Goal: Transaction & Acquisition: Purchase product/service

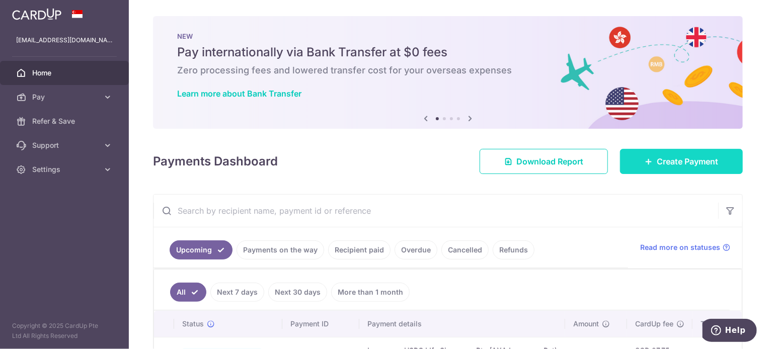
click at [700, 156] on span "Create Payment" at bounding box center [687, 162] width 61 height 12
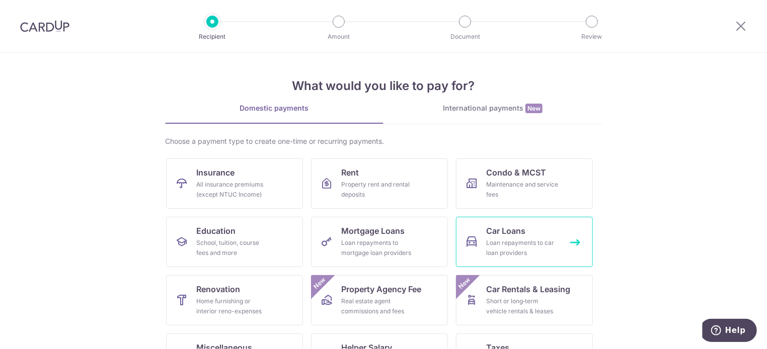
click at [481, 240] on link "Car Loans Loan repayments to car loan providers" at bounding box center [524, 242] width 137 height 50
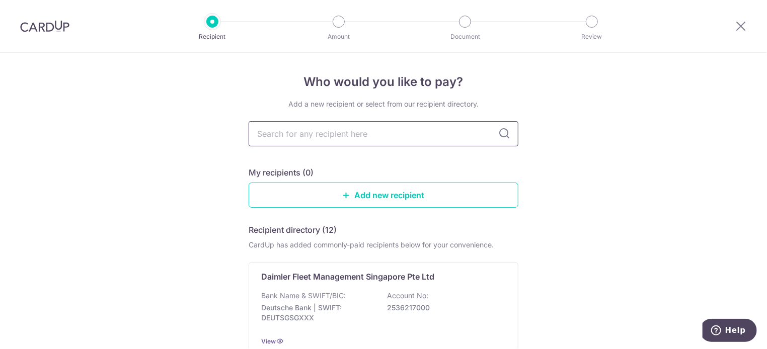
click at [350, 136] on input "text" at bounding box center [384, 133] width 270 height 25
type input "dbs"
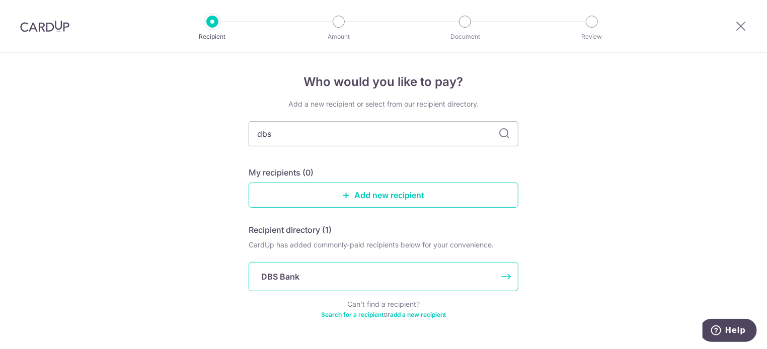
click at [304, 274] on div "DBS Bank" at bounding box center [377, 277] width 233 height 12
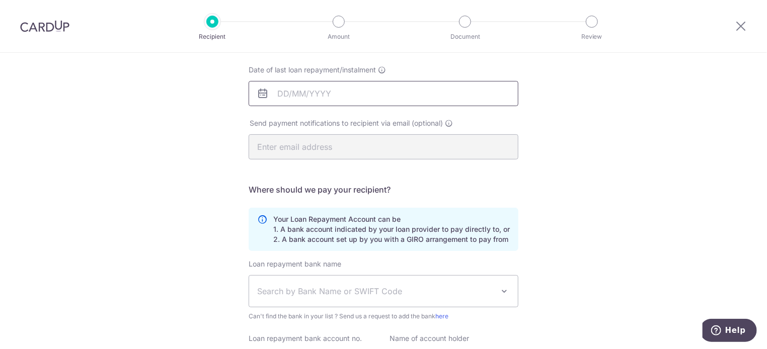
scroll to position [151, 0]
drag, startPoint x: 275, startPoint y: 229, endPoint x: 507, endPoint y: 244, distance: 232.1
click at [507, 244] on div "Your Loan Repayment Account can be 1. A bank account indicated by your loan pro…" at bounding box center [384, 228] width 270 height 43
click at [557, 248] on div "Who would you like to pay? Your recipient does not need a CardUp account to rec…" at bounding box center [383, 178] width 767 height 553
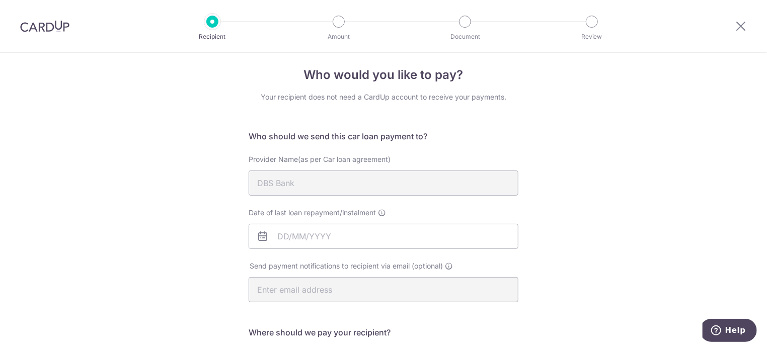
scroll to position [4, 0]
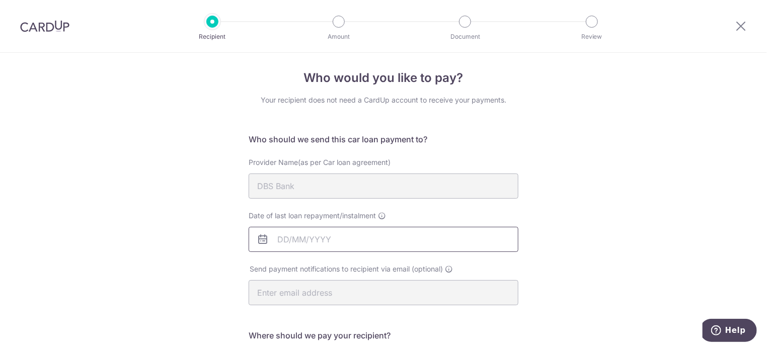
click at [350, 239] on input "Date of last loan repayment/instalment" at bounding box center [384, 239] width 270 height 25
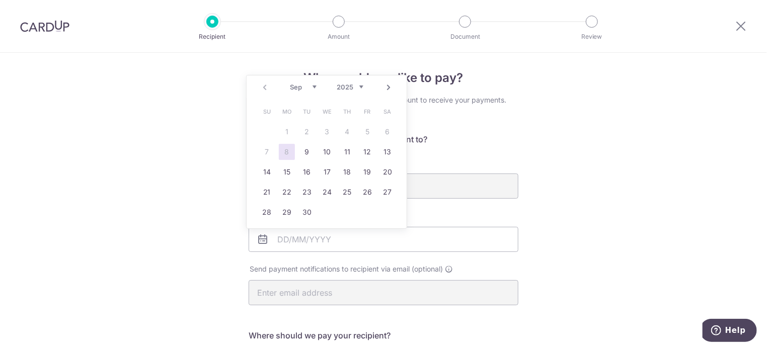
click at [391, 90] on link "Next" at bounding box center [389, 88] width 12 height 12
click at [372, 133] on link "3" at bounding box center [368, 132] width 16 height 16
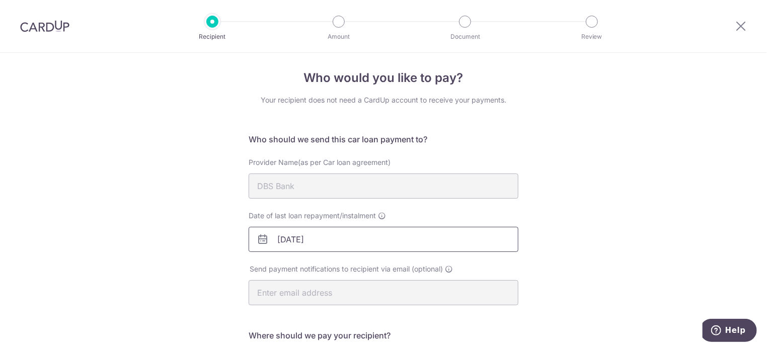
click at [348, 245] on input "03/10/2025" at bounding box center [384, 239] width 270 height 25
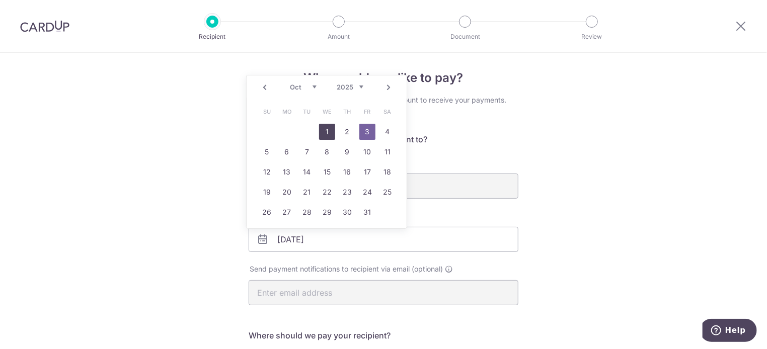
click at [334, 129] on link "1" at bounding box center [327, 132] width 16 height 16
type input "[DATE]"
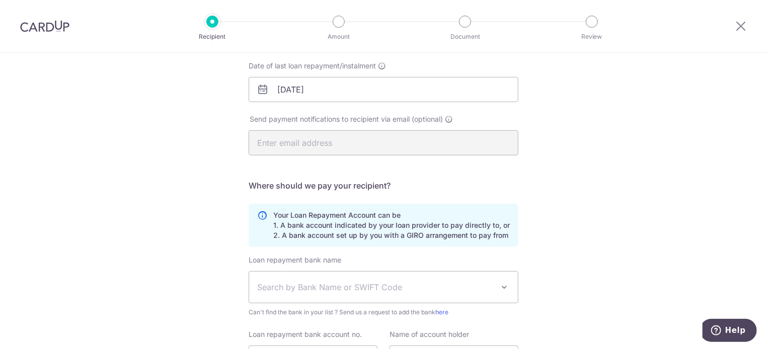
scroll to position [155, 0]
click at [338, 287] on span "Search by Bank Name or SWIFT Code" at bounding box center [375, 287] width 237 height 12
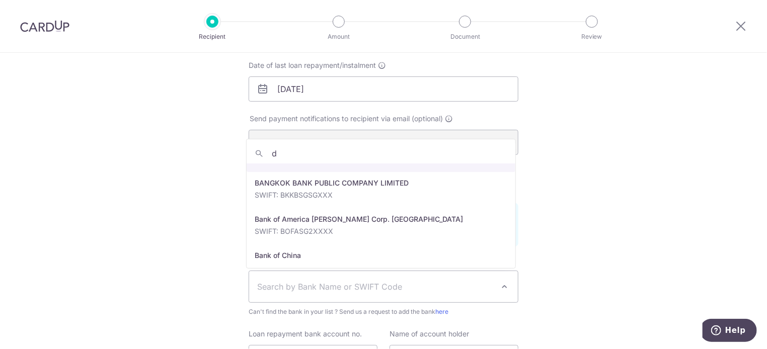
scroll to position [0, 0]
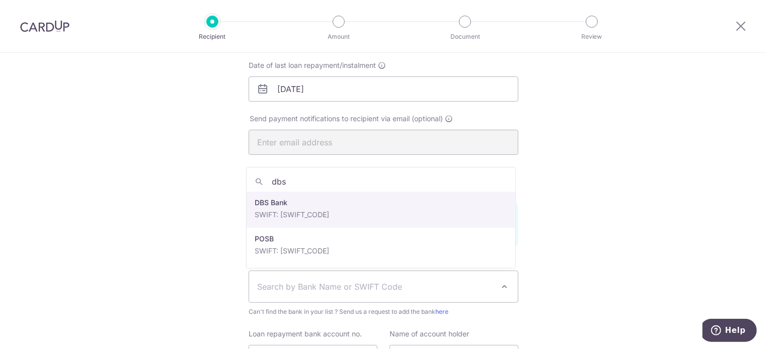
type input "dbs"
select select "6"
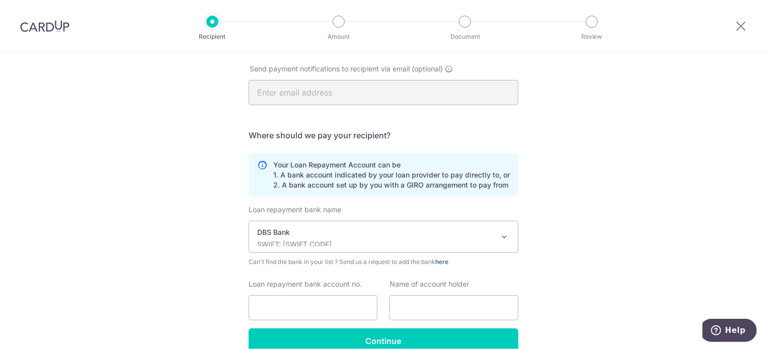
scroll to position [205, 0]
click at [284, 308] on input "Loan repayment bank account no." at bounding box center [313, 307] width 129 height 25
paste input "109-22274-7"
type input "109-22274-7"
click at [400, 312] on input "text" at bounding box center [454, 307] width 129 height 25
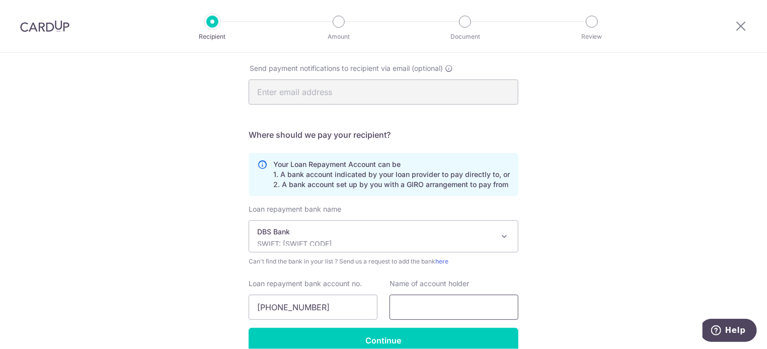
click at [437, 314] on input "text" at bounding box center [454, 307] width 129 height 25
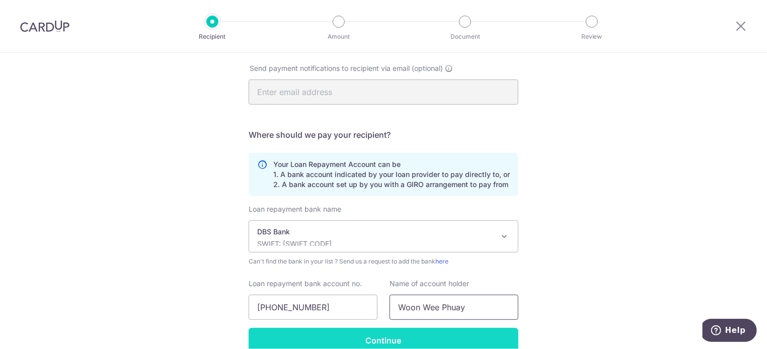
type input "Woon Wee Phuay"
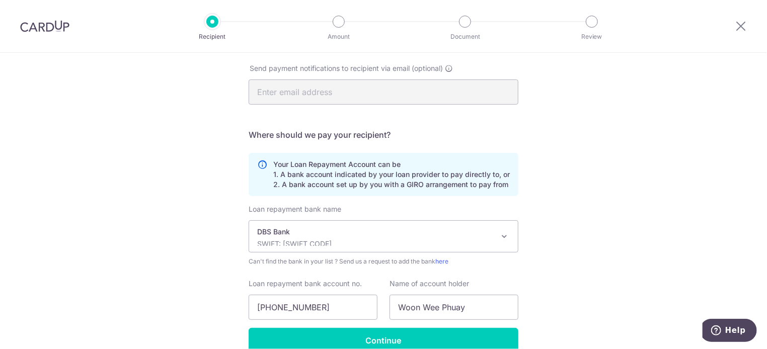
click at [692, 233] on div "Who would you like to pay? Your recipient does not need a CardUp account to rec…" at bounding box center [383, 124] width 767 height 553
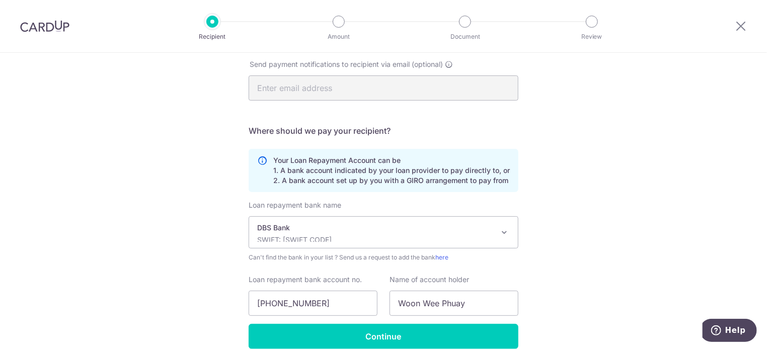
scroll to position [255, 0]
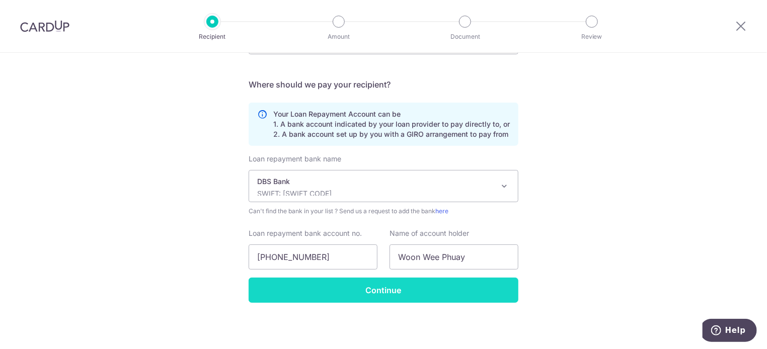
click at [406, 292] on input "Continue" at bounding box center [384, 290] width 270 height 25
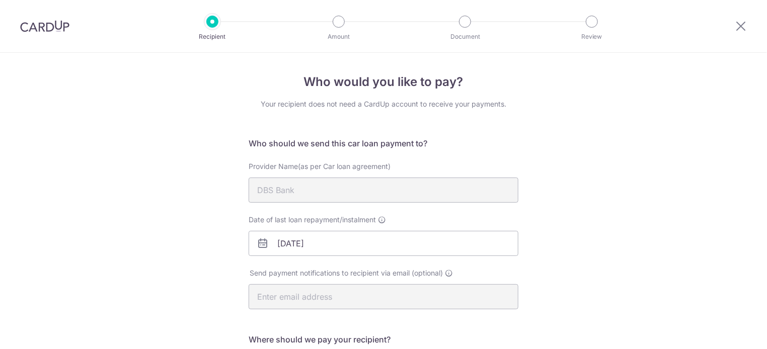
scroll to position [279, 0]
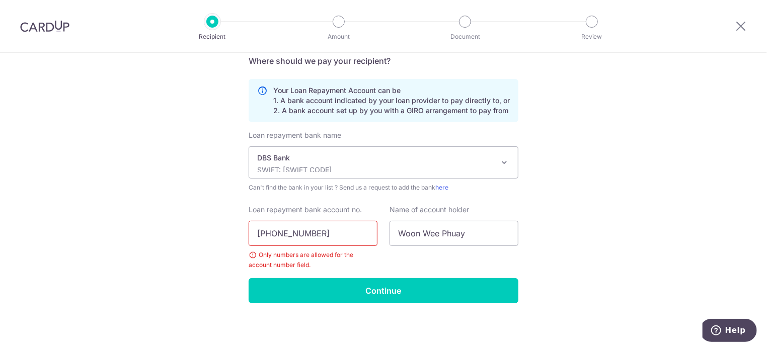
click at [268, 233] on input "[PHONE_NUMBER]" at bounding box center [313, 233] width 129 height 25
click at [303, 231] on input "10922274-7" at bounding box center [313, 233] width 129 height 25
drag, startPoint x: 293, startPoint y: 234, endPoint x: 299, endPoint y: 232, distance: 5.9
click at [296, 233] on input "10922274-7" at bounding box center [313, 233] width 129 height 25
click at [299, 232] on input "10922274-7" at bounding box center [313, 233] width 129 height 25
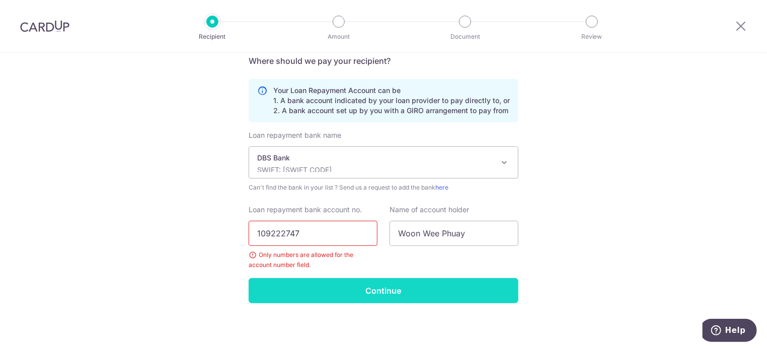
type input "109222747"
click at [379, 293] on input "Continue" at bounding box center [384, 290] width 270 height 25
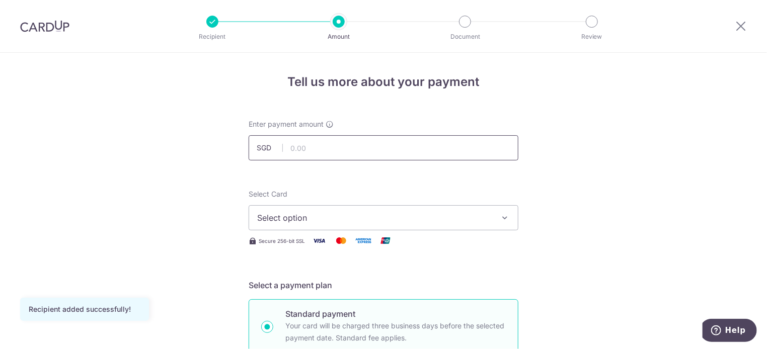
click at [327, 157] on input "text" at bounding box center [384, 147] width 270 height 25
type input "1,880.00"
click at [442, 233] on div "Select Card Select option Add credit card Your Cards **** 8759 **** 4034 **** 6…" at bounding box center [384, 218] width 270 height 58
click at [445, 221] on span "Select option" at bounding box center [374, 218] width 235 height 12
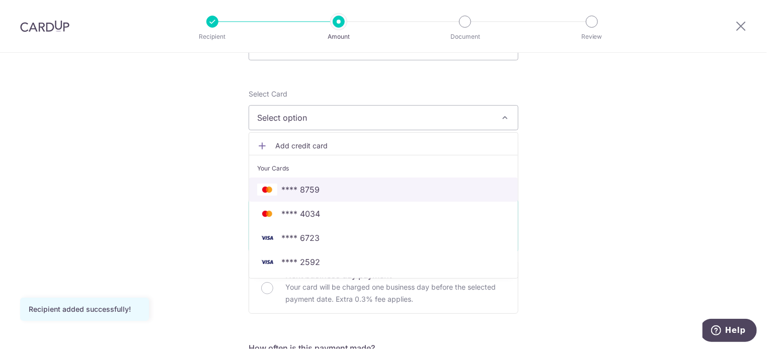
scroll to position [100, 0]
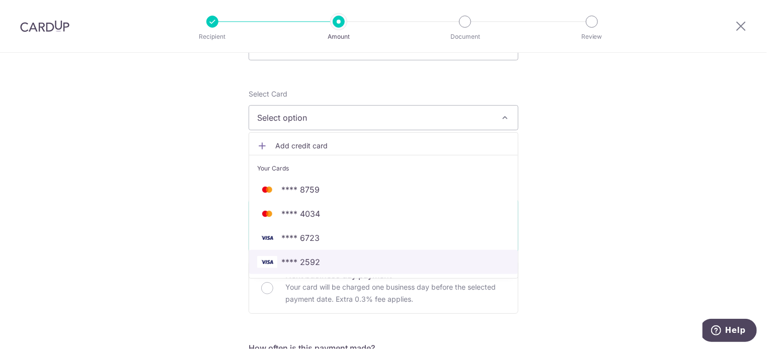
click at [353, 258] on span "**** 2592" at bounding box center [383, 262] width 253 height 12
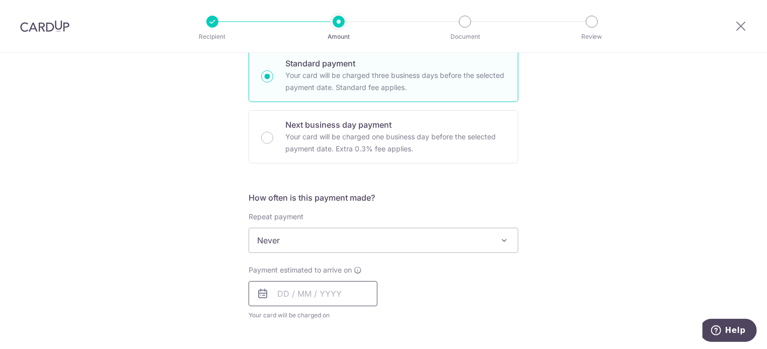
click at [319, 295] on input "text" at bounding box center [313, 293] width 129 height 25
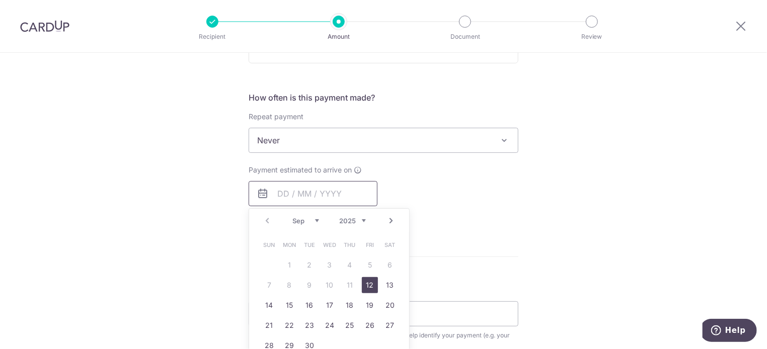
scroll to position [351, 0]
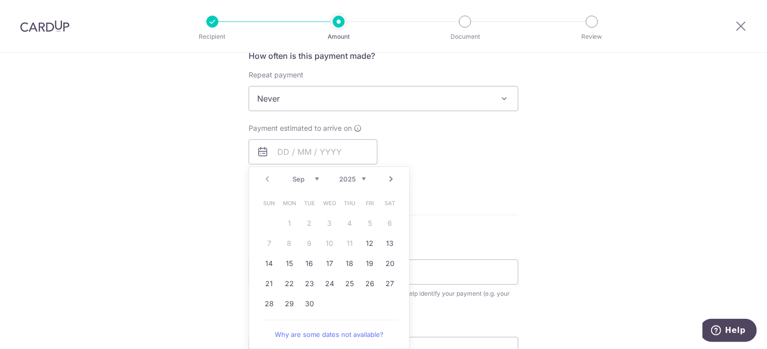
click at [312, 176] on select "Sep Oct Nov Dec" at bounding box center [306, 179] width 27 height 8
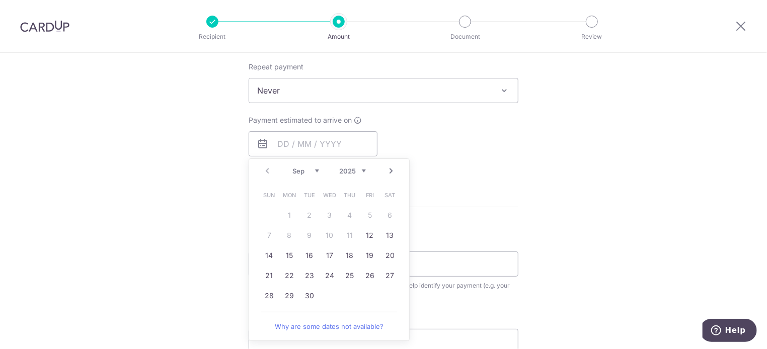
click at [318, 171] on div "Sep Oct Nov Dec 2025 2026 2027 2028 2029 2030 2031 2032 2033 2034 2035" at bounding box center [330, 171] width 74 height 9
click at [392, 169] on link "Next" at bounding box center [391, 171] width 12 height 12
click at [325, 217] on link "1" at bounding box center [330, 215] width 16 height 16
type input "01/10/2025"
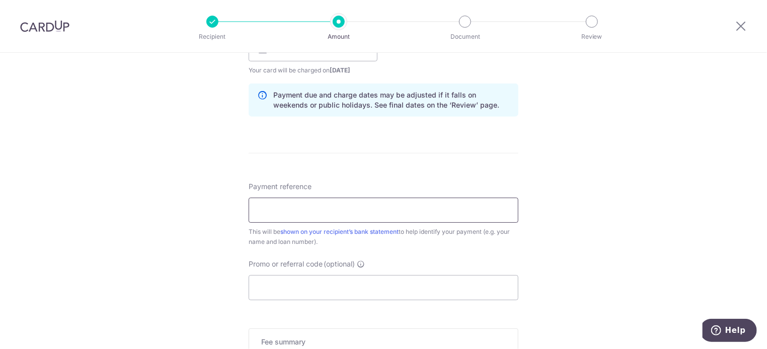
scroll to position [496, 0]
click at [320, 202] on input "Payment reference" at bounding box center [384, 210] width 270 height 25
drag, startPoint x: 284, startPoint y: 208, endPoint x: 290, endPoint y: 207, distance: 5.1
click at [284, 208] on input "Payment reference" at bounding box center [384, 210] width 270 height 25
paste input "SNZ6430A"
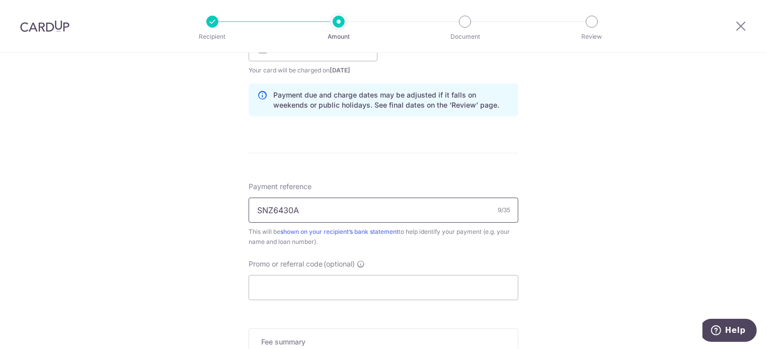
click at [278, 216] on input "SNZ6430A" at bounding box center [384, 210] width 270 height 25
click at [304, 208] on input "SNZ6430A" at bounding box center [384, 210] width 270 height 25
paste input "HPR139397X"
type input "SNZ6430A HPR139397X"
click at [344, 282] on input "Promo or referral code (optional)" at bounding box center [384, 287] width 270 height 25
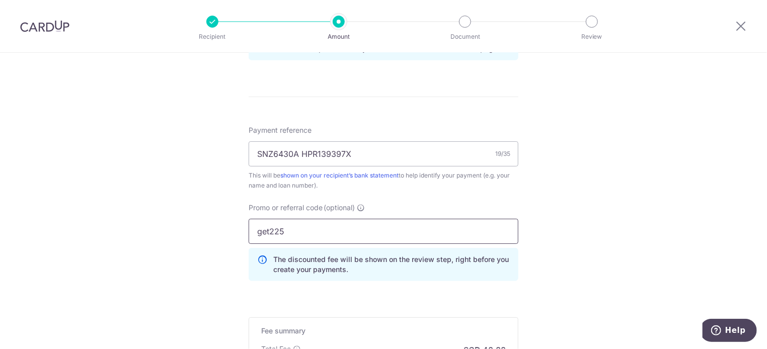
scroll to position [553, 0]
drag, startPoint x: 303, startPoint y: 220, endPoint x: 171, endPoint y: 226, distance: 131.6
paste input "OCBC90N15"
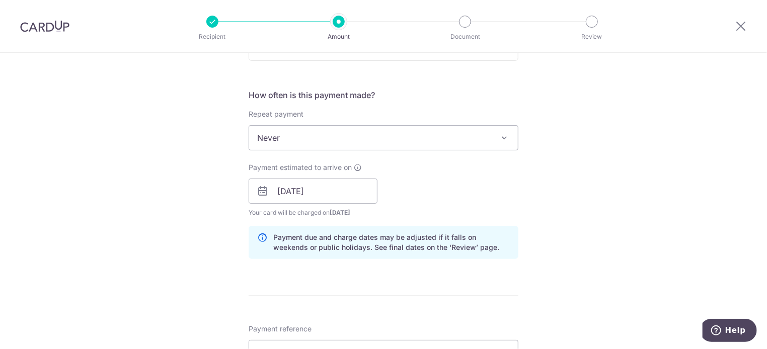
scroll to position [352, 0]
type input "OCBC90N155"
click at [375, 108] on div "How often is this payment made? Repeat payment Never Every week Every month Eve…" at bounding box center [384, 180] width 270 height 178
click at [373, 134] on span "Never" at bounding box center [383, 139] width 269 height 24
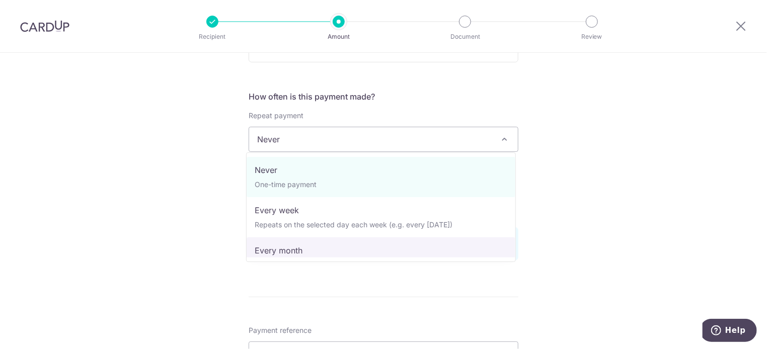
select select "3"
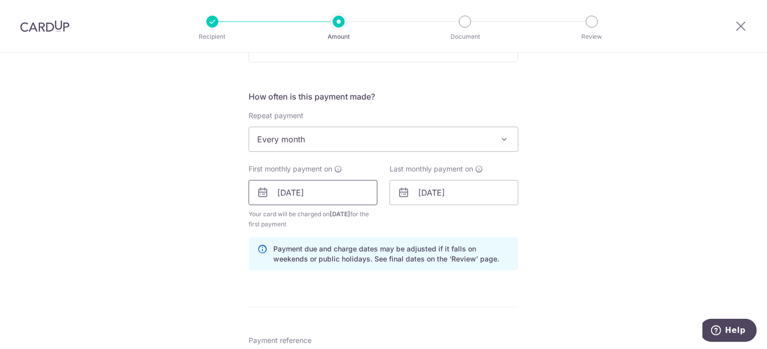
click at [341, 192] on input "01/10/2025" at bounding box center [313, 192] width 129 height 25
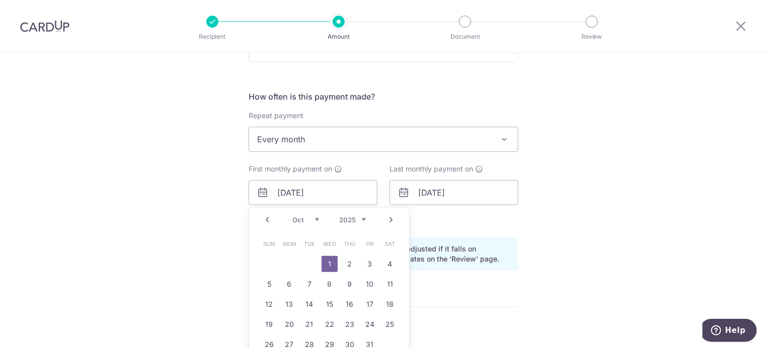
click at [313, 217] on select "Sep Oct Nov Dec" at bounding box center [306, 220] width 27 height 8
drag, startPoint x: 285, startPoint y: 339, endPoint x: 524, endPoint y: 262, distance: 250.8
click at [285, 339] on link "29" at bounding box center [289, 345] width 16 height 16
type input "29/09/2025"
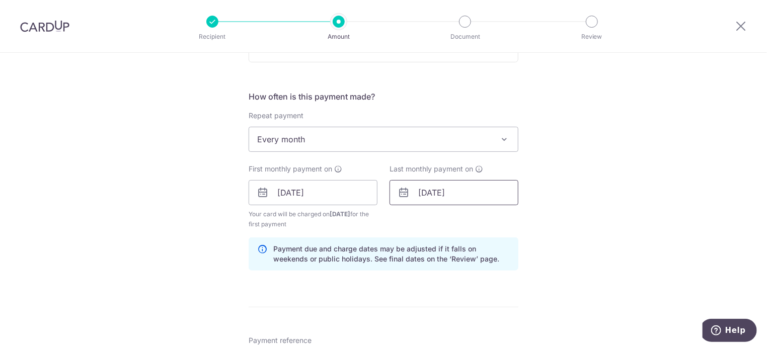
click at [505, 195] on input "01/10/2025" at bounding box center [454, 192] width 129 height 25
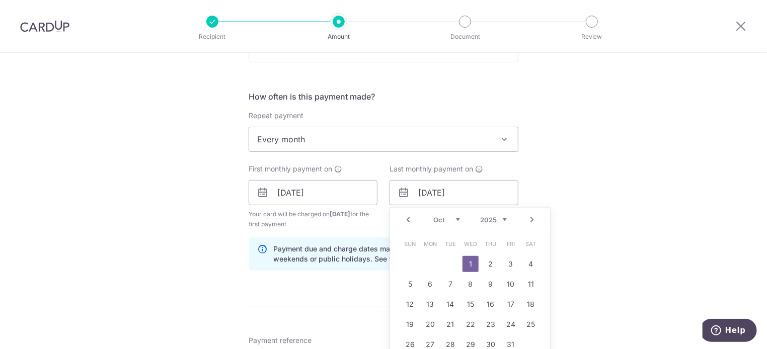
click at [533, 220] on link "Next" at bounding box center [532, 220] width 12 height 12
click at [531, 220] on link "Next" at bounding box center [532, 220] width 12 height 12
click at [428, 342] on link "29" at bounding box center [430, 345] width 16 height 16
type input "29/12/2025"
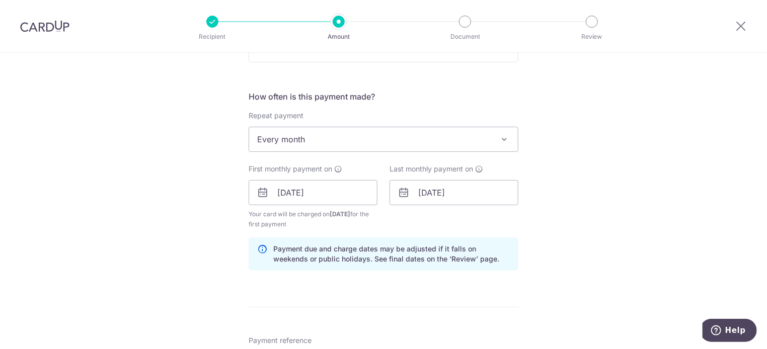
click at [582, 240] on div "Tell us more about your payment Enter payment amount SGD 1,880.00 1880.00 Recip…" at bounding box center [383, 205] width 767 height 1008
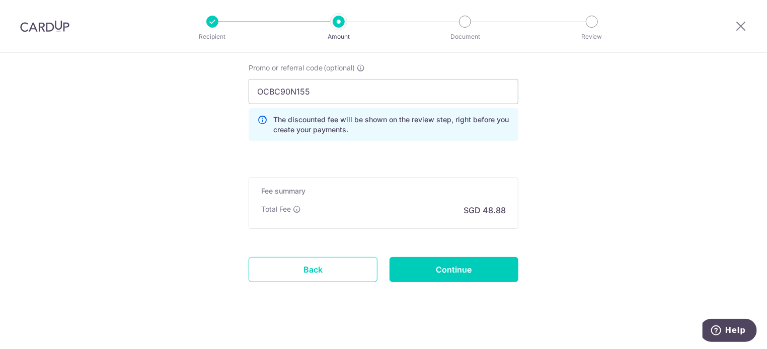
scroll to position [704, 0]
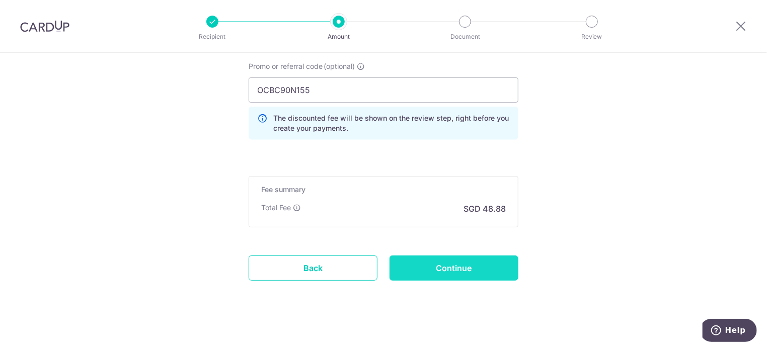
click at [496, 259] on input "Continue" at bounding box center [454, 268] width 129 height 25
type input "Create Schedule"
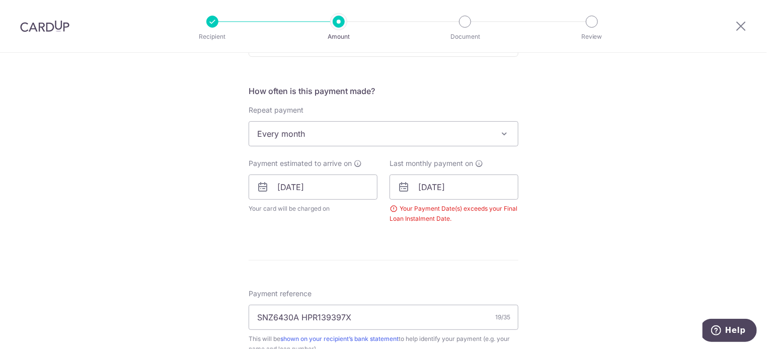
scroll to position [357, 0]
click at [488, 186] on input "[DATE]" at bounding box center [454, 187] width 129 height 25
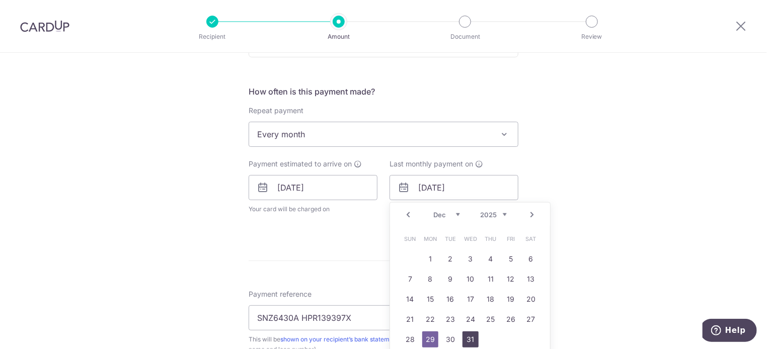
drag, startPoint x: 466, startPoint y: 340, endPoint x: 472, endPoint y: 337, distance: 6.5
click at [466, 340] on link "31" at bounding box center [471, 340] width 16 height 16
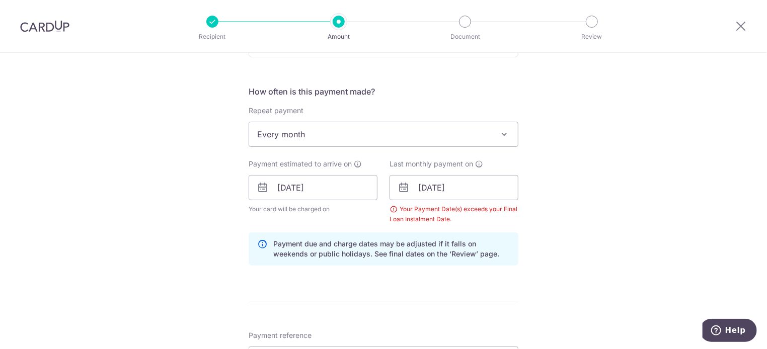
click at [586, 276] on div "Tell us more about your payment Enter payment amount SGD 1,880.00 1880.00 Selec…" at bounding box center [383, 207] width 767 height 1022
click at [546, 229] on div "Tell us more about your payment Enter payment amount SGD 1,880.00 1880.00 Selec…" at bounding box center [383, 207] width 767 height 1022
click at [507, 187] on input "[DATE]" at bounding box center [454, 187] width 129 height 25
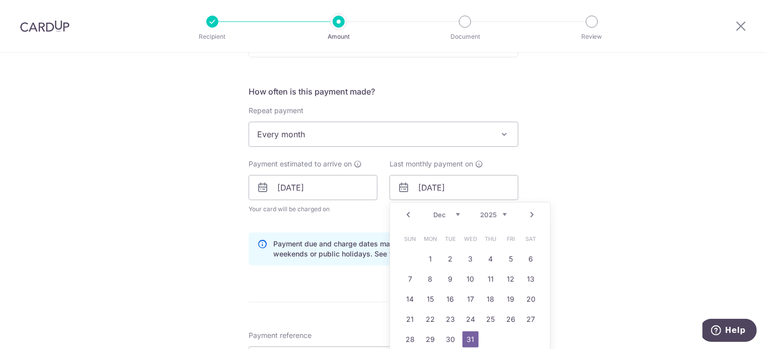
click at [504, 212] on select "2025 2026 2027 2028 2029 2030 2031 2032 2033 2034 2035" at bounding box center [493, 215] width 27 height 8
click at [450, 257] on link "1" at bounding box center [451, 259] width 16 height 16
type input "01/12/2026"
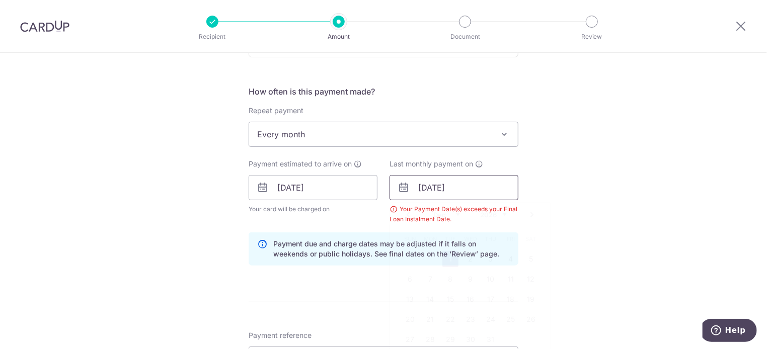
click at [483, 194] on input "01/12/2026" at bounding box center [454, 187] width 129 height 25
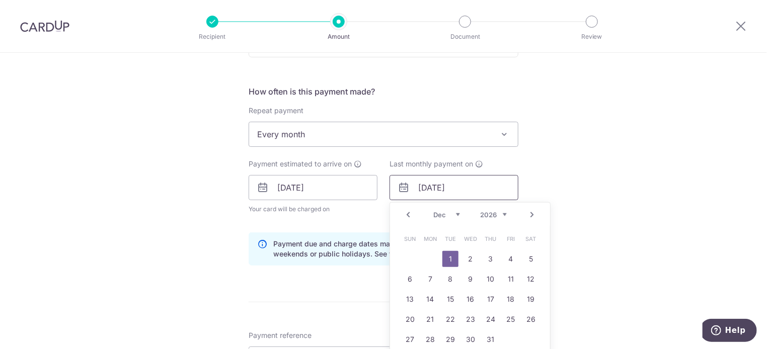
drag, startPoint x: 485, startPoint y: 192, endPoint x: 400, endPoint y: 184, distance: 86.0
click at [400, 184] on div "01/12/2026 Prev Next Jan Feb Mar Apr May Jun Jul Aug Sep Oct Nov Dec 2025 2026 …" at bounding box center [454, 187] width 129 height 25
click at [430, 135] on span "Every month" at bounding box center [383, 134] width 269 height 24
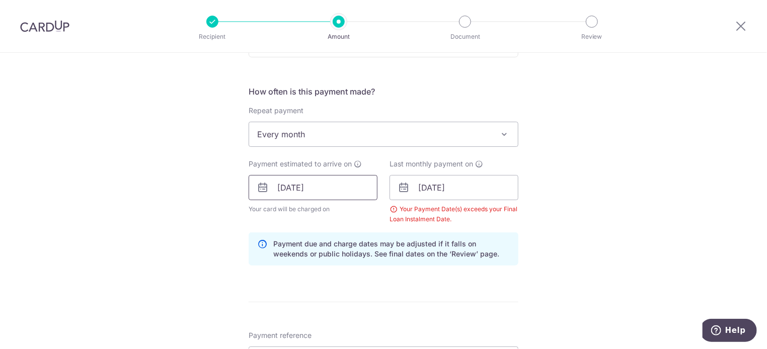
click at [353, 188] on input "29/09/2025" at bounding box center [313, 187] width 129 height 25
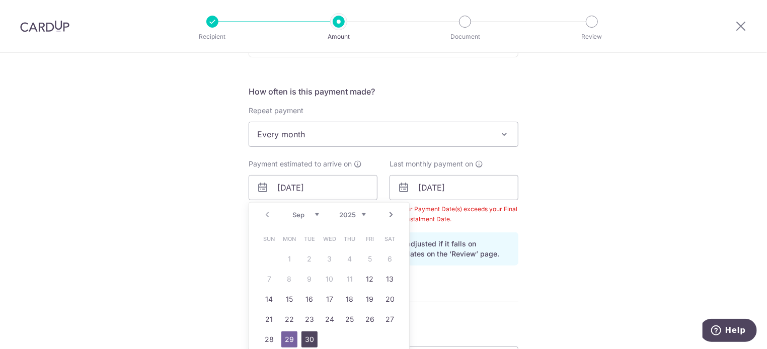
click at [305, 341] on link "30" at bounding box center [310, 340] width 16 height 16
type input "[DATE]"
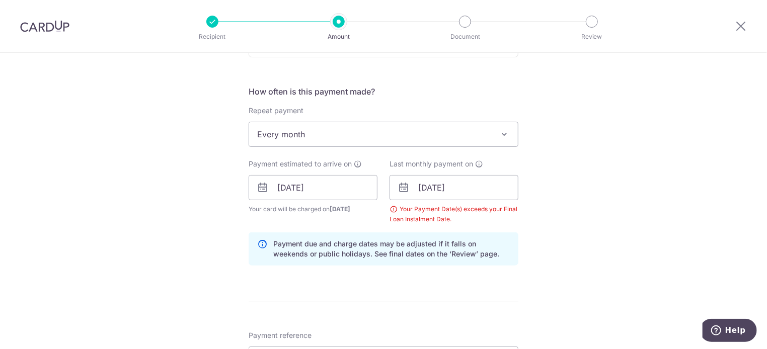
drag, startPoint x: 372, startPoint y: 292, endPoint x: 383, endPoint y: 287, distance: 12.4
click at [374, 292] on form "Enter payment amount SGD 1,880.00 1880.00 Select Card **** 2592 Add credit card…" at bounding box center [384, 216] width 270 height 908
click at [459, 185] on input "01/12/2026" at bounding box center [454, 187] width 129 height 25
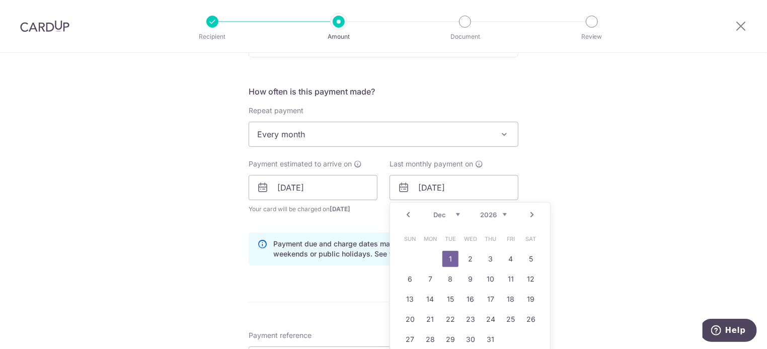
click at [458, 211] on div "Jan Feb Mar Apr May Jun Jul Aug Sep Oct Nov Dec 2024 2025 2026 2027 2028 2029 2…" at bounding box center [471, 215] width 74 height 9
click at [453, 214] on select "Jan Feb Mar Apr May Jun Jul Aug Sep Oct Nov Dec" at bounding box center [447, 215] width 27 height 8
click at [485, 254] on link "1" at bounding box center [491, 259] width 16 height 16
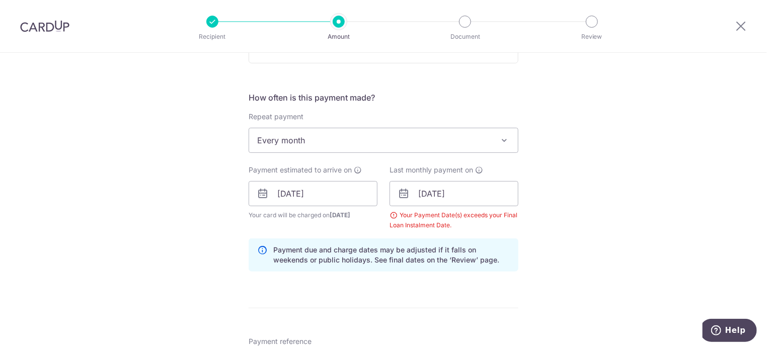
scroll to position [351, 0]
click at [447, 196] on input "01/01/2026" at bounding box center [454, 193] width 129 height 25
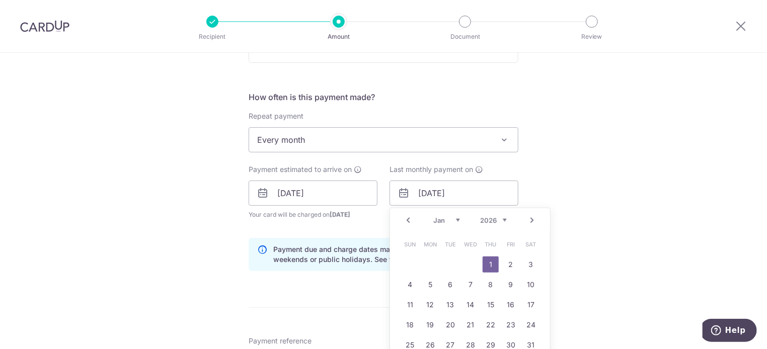
click at [406, 221] on link "Prev" at bounding box center [408, 221] width 12 height 12
click at [444, 340] on link "30" at bounding box center [451, 345] width 16 height 16
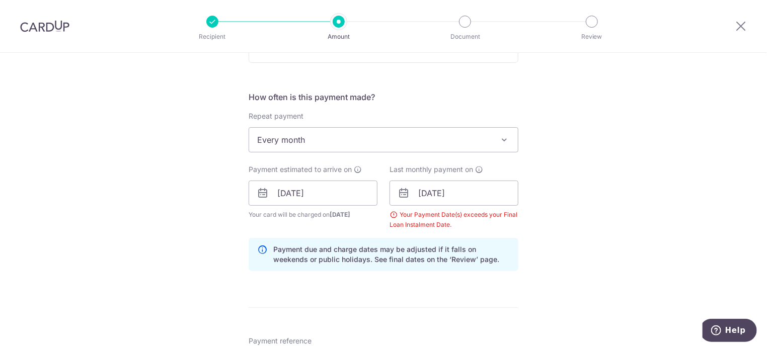
click at [566, 264] on div "Tell us more about your payment Enter payment amount SGD 1,880.00 1880.00 Selec…" at bounding box center [383, 212] width 767 height 1022
click at [511, 204] on input "[DATE]" at bounding box center [454, 193] width 129 height 25
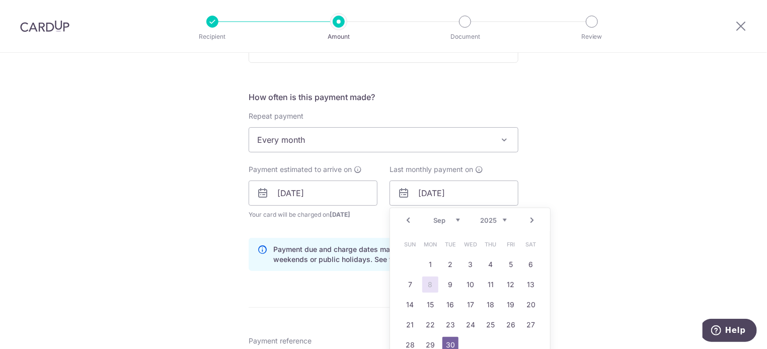
click at [505, 223] on div "Prev Next Jan Feb Mar Apr May Jun Jul Aug Sep Oct Nov Dec 2024 2025 2026 2027 2…" at bounding box center [470, 220] width 160 height 24
click at [502, 220] on select "2024 2025 2026 2027 2028 2029 2030 2031 2032 2033 2034 2035" at bounding box center [493, 221] width 27 height 8
click at [503, 219] on select "2024 2025 2026 2027 2028 2029 2030 2031 2032 2033 2034 2035" at bounding box center [493, 221] width 27 height 8
click at [502, 218] on select "2024 2025 2026 2027 2028 2029 2030 2031 2032 2033 2034 2035" at bounding box center [493, 221] width 27 height 8
click at [451, 261] on link "1" at bounding box center [451, 265] width 16 height 16
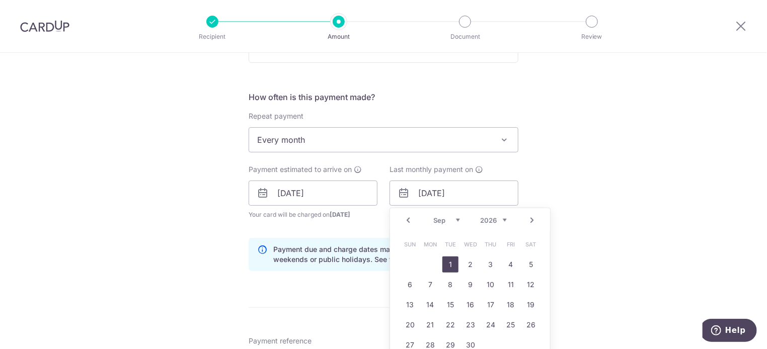
type input "01/09/2026"
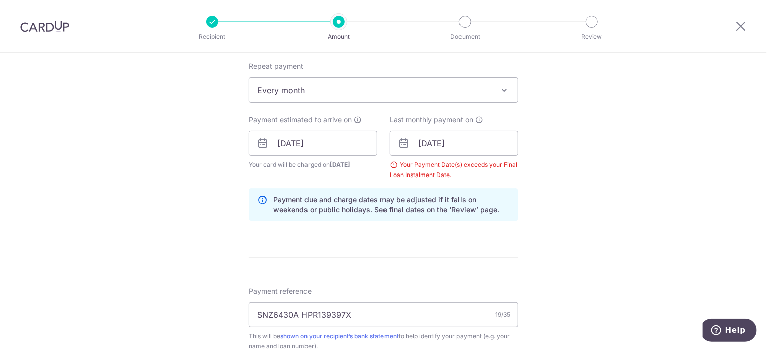
scroll to position [402, 0]
click at [478, 115] on icon at bounding box center [479, 119] width 8 height 8
click at [464, 152] on input "01/09/2026" at bounding box center [454, 142] width 129 height 25
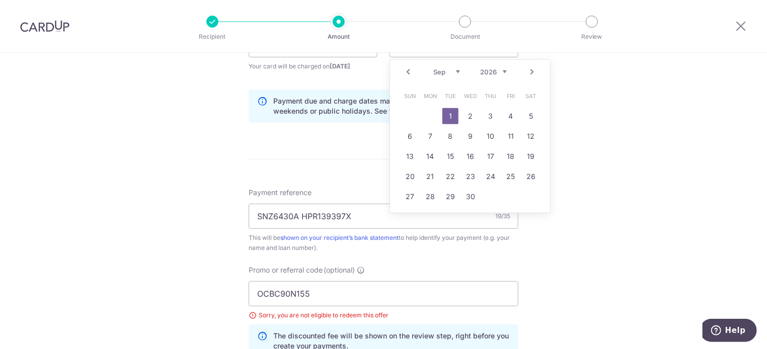
click at [636, 250] on div "Tell us more about your payment Enter payment amount SGD 1,880.00 1880.00 Selec…" at bounding box center [383, 64] width 767 height 1022
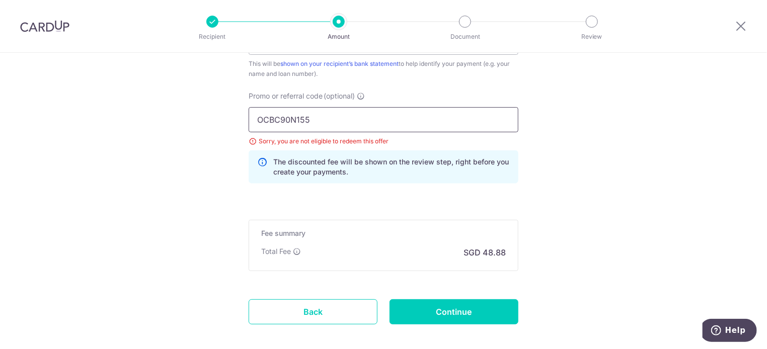
scroll to position [672, 0]
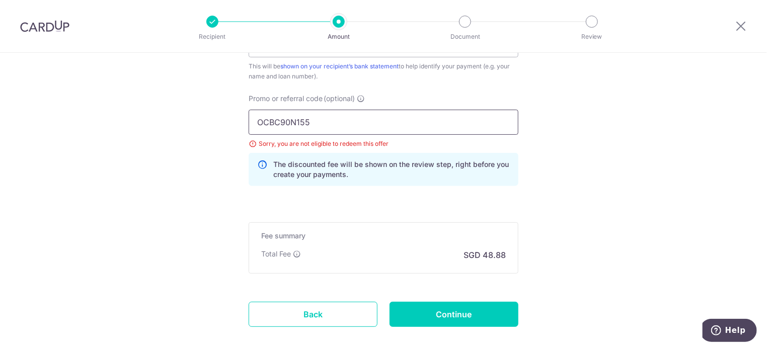
drag, startPoint x: 255, startPoint y: 114, endPoint x: 187, endPoint y: 118, distance: 68.1
paste input "V"
type input "OCBC90NV"
click at [475, 310] on input "Continue" at bounding box center [454, 314] width 129 height 25
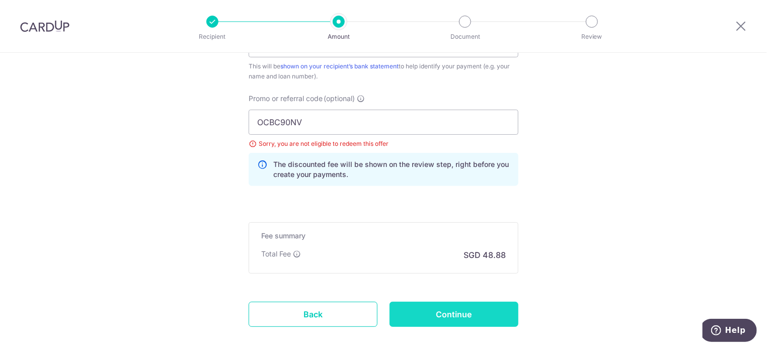
type input "Create Schedule"
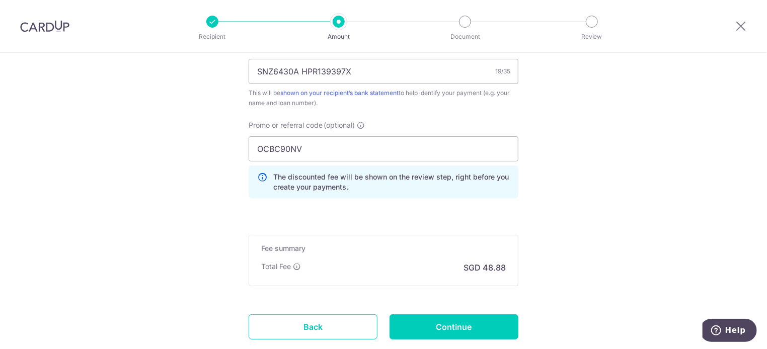
scroll to position [667, 0]
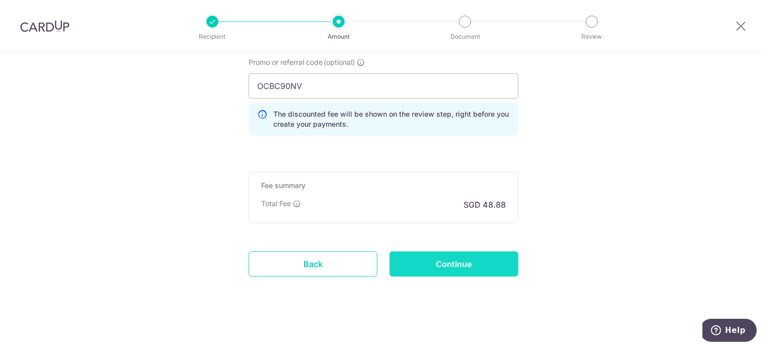
click at [469, 267] on input "Continue" at bounding box center [454, 264] width 129 height 25
type input "Create Schedule"
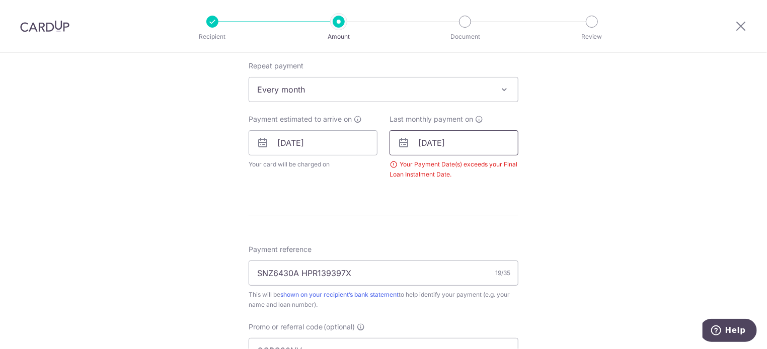
scroll to position [402, 0]
click at [474, 148] on input "[DATE]" at bounding box center [454, 142] width 129 height 25
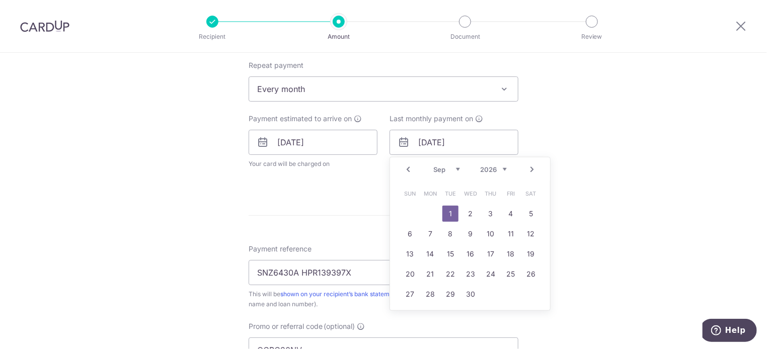
click at [457, 166] on select "Jan Feb Mar Apr May Jun Jul Aug Sep Oct Nov Dec" at bounding box center [447, 170] width 27 height 8
click at [449, 212] on link "1" at bounding box center [451, 214] width 16 height 16
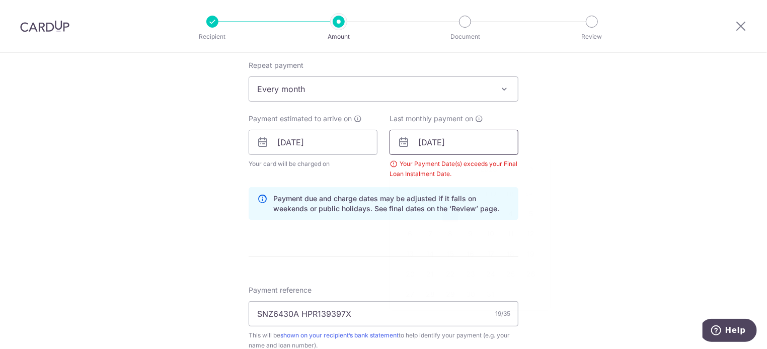
click at [471, 149] on input "01/12/2026" at bounding box center [454, 142] width 129 height 25
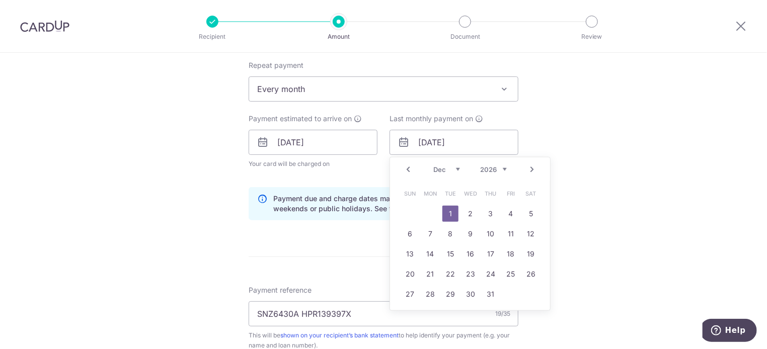
click at [443, 168] on select "Jan Feb Mar Apr May Jun Jul Aug Sep Oct Nov Dec" at bounding box center [447, 170] width 27 height 8
click at [463, 289] on link "30" at bounding box center [471, 295] width 16 height 16
type input "30/12/2026"
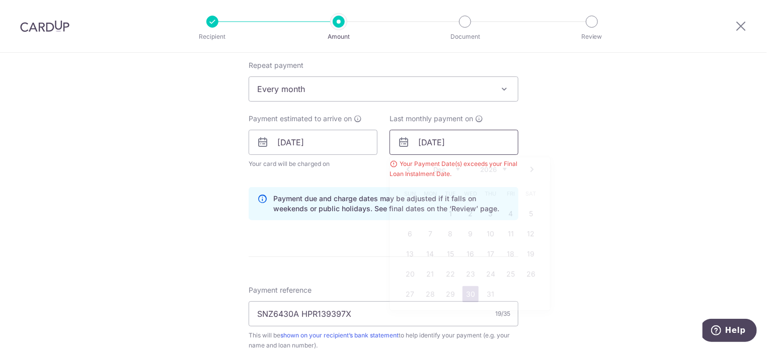
click at [448, 141] on input "30/12/2026" at bounding box center [454, 142] width 129 height 25
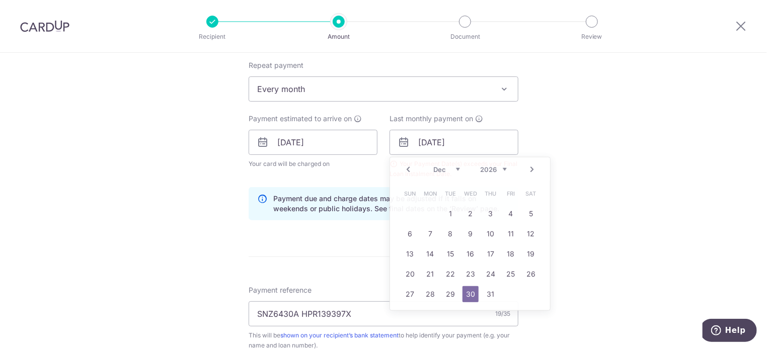
click at [609, 246] on div "Tell us more about your payment Enter payment amount SGD 1,880.00 1880.00 Selec…" at bounding box center [383, 155] width 767 height 1008
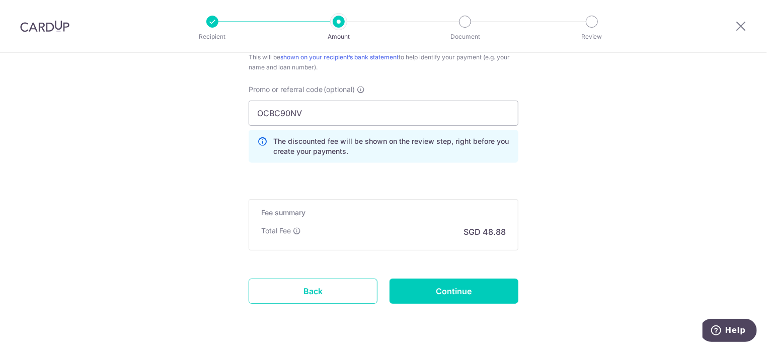
scroll to position [707, 0]
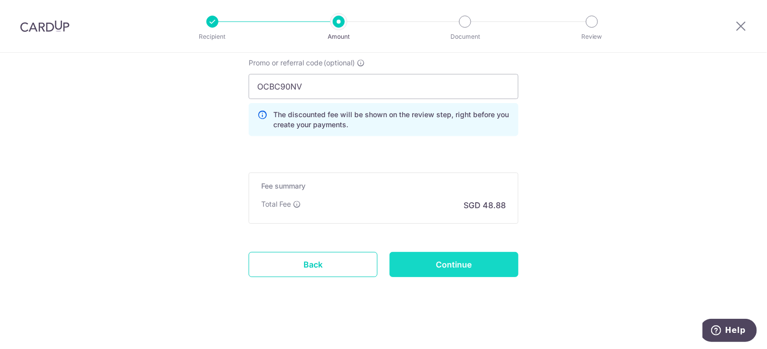
click at [452, 260] on input "Continue" at bounding box center [454, 264] width 129 height 25
type input "Create Schedule"
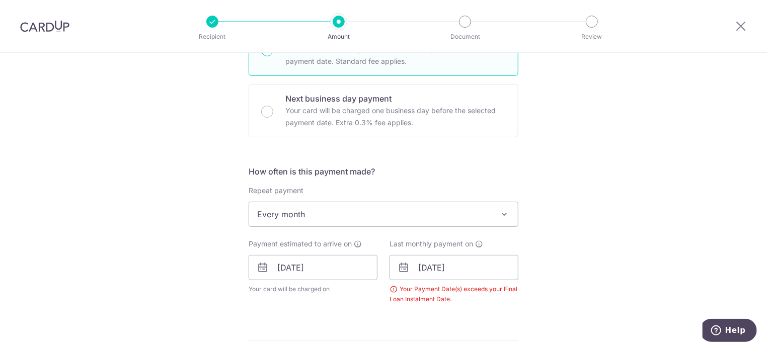
scroll to position [256, 0]
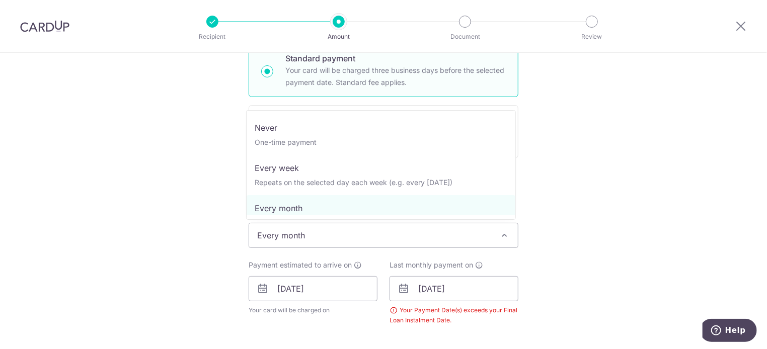
click at [433, 241] on span "Every month" at bounding box center [383, 236] width 269 height 24
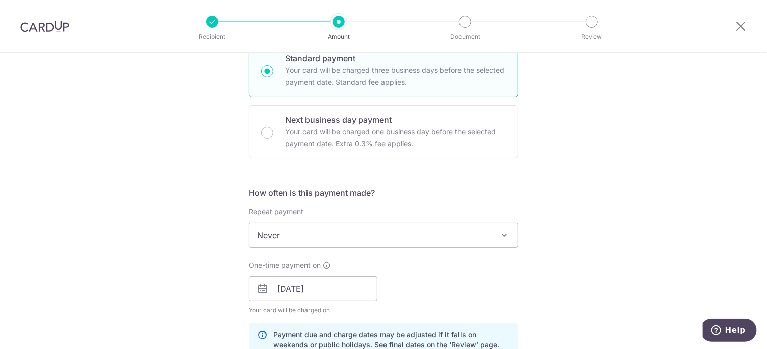
click at [466, 240] on span "Never" at bounding box center [383, 236] width 269 height 24
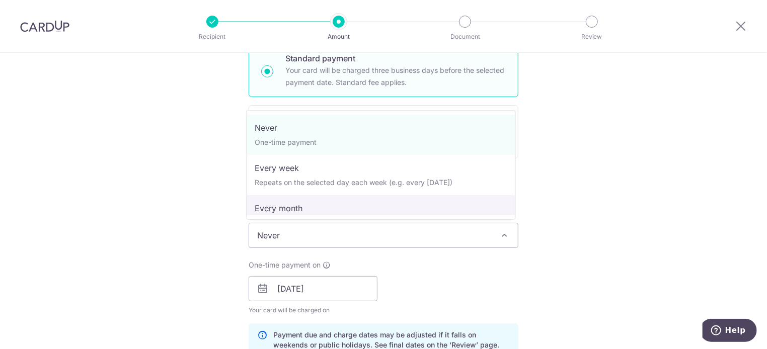
select select "3"
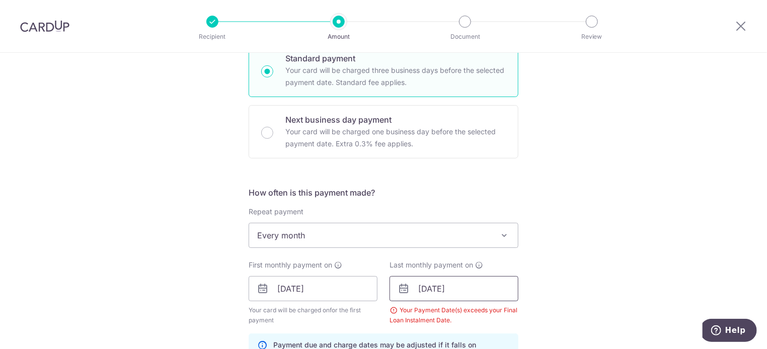
click at [489, 287] on input "01/10/2025" at bounding box center [454, 288] width 129 height 25
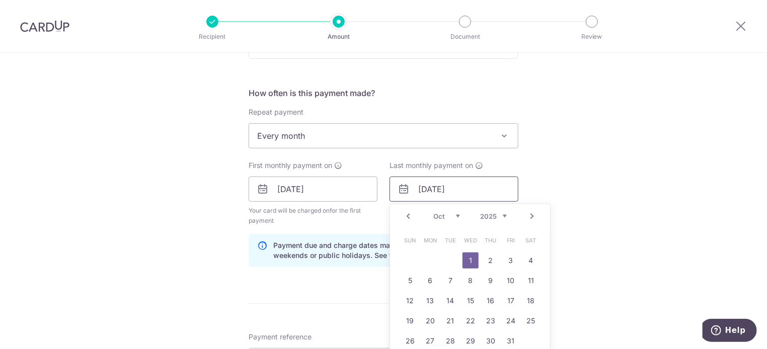
scroll to position [356, 0]
click at [454, 212] on select "Jan Feb Mar Apr May Jun Jul Aug Sep Oct Nov Dec" at bounding box center [447, 216] width 27 height 8
click at [422, 259] on link "1" at bounding box center [430, 260] width 16 height 16
type input "01/12/2025"
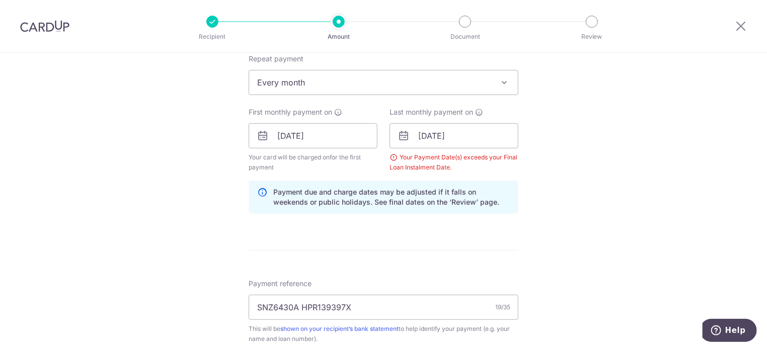
scroll to position [406, 0]
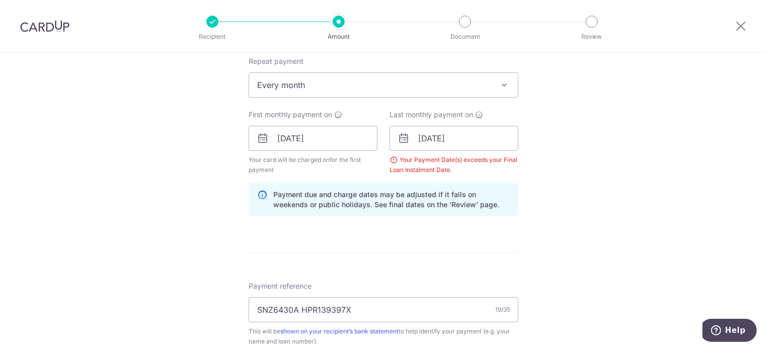
click at [322, 90] on span "Every month" at bounding box center [383, 85] width 269 height 24
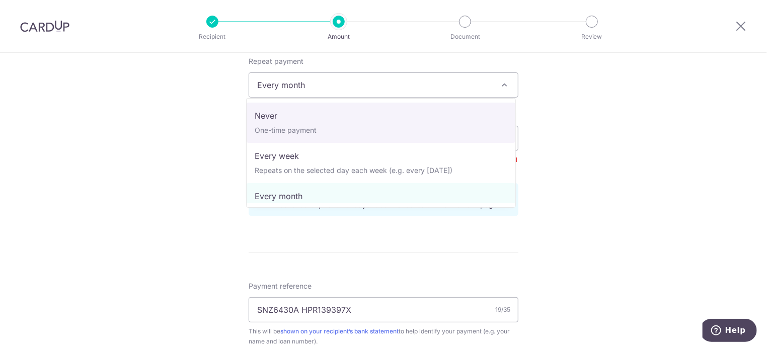
select select "1"
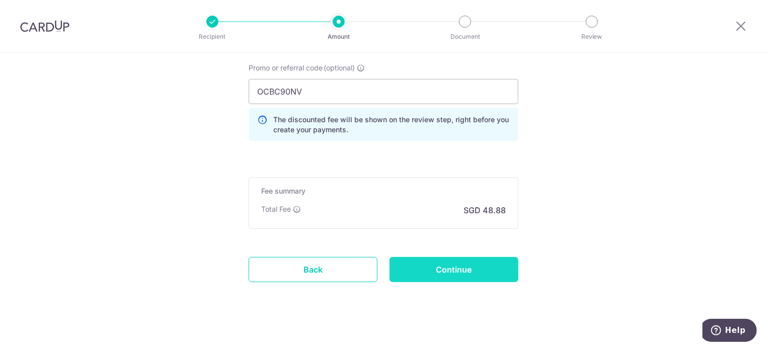
scroll to position [697, 0]
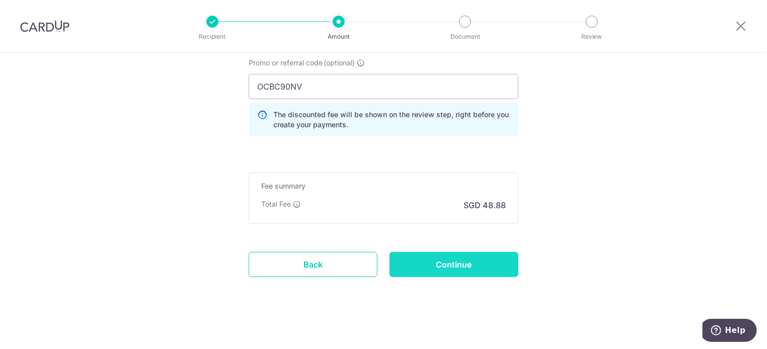
click at [501, 257] on input "Continue" at bounding box center [454, 264] width 129 height 25
type input "Create Schedule"
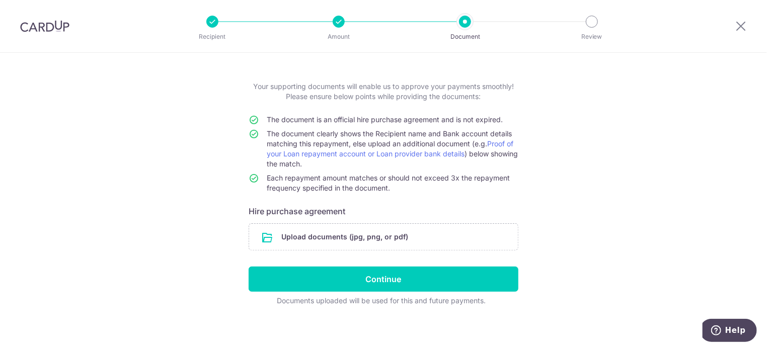
scroll to position [40, 0]
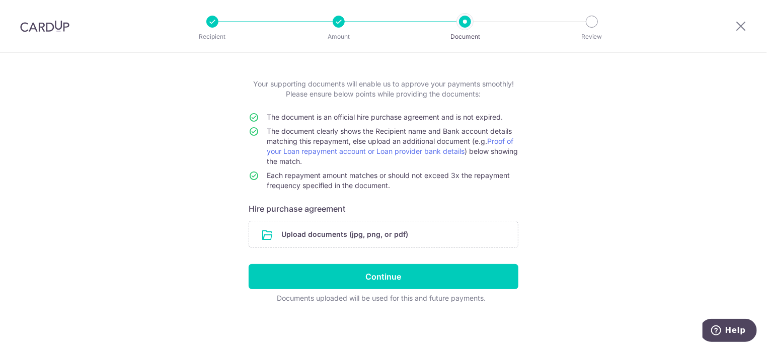
click at [127, 238] on div "Help us verify your payment Your supporting documents will enable us to approve…" at bounding box center [383, 182] width 767 height 338
click at [334, 235] on input "file" at bounding box center [383, 235] width 269 height 26
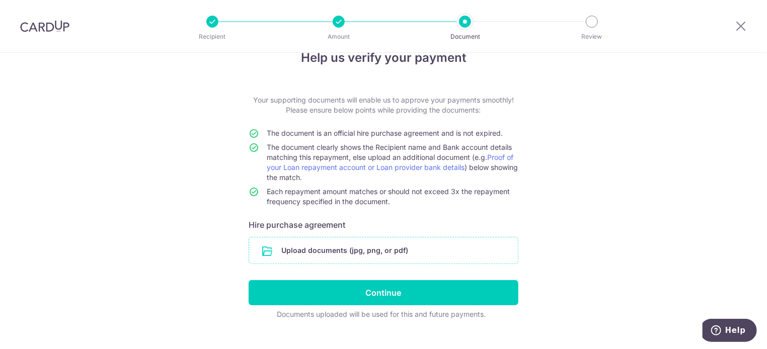
scroll to position [0, 0]
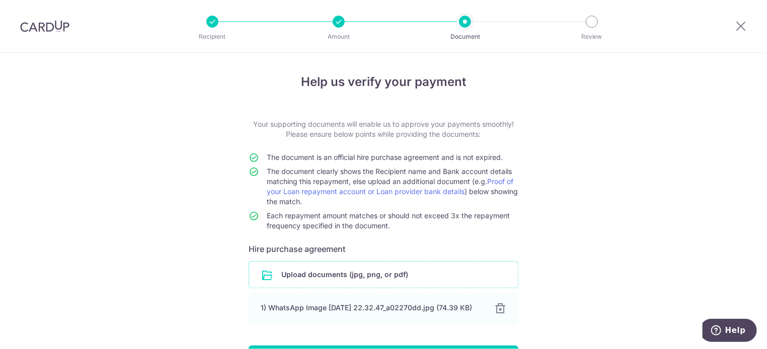
click at [142, 220] on div "Help us verify your payment Your supporting documents will enable us to approve…" at bounding box center [383, 243] width 767 height 380
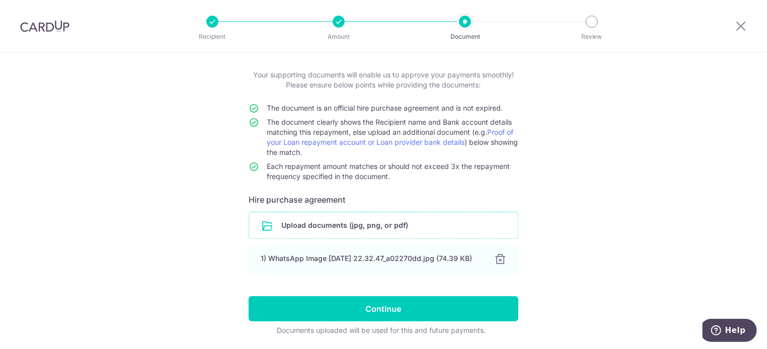
scroll to position [50, 0]
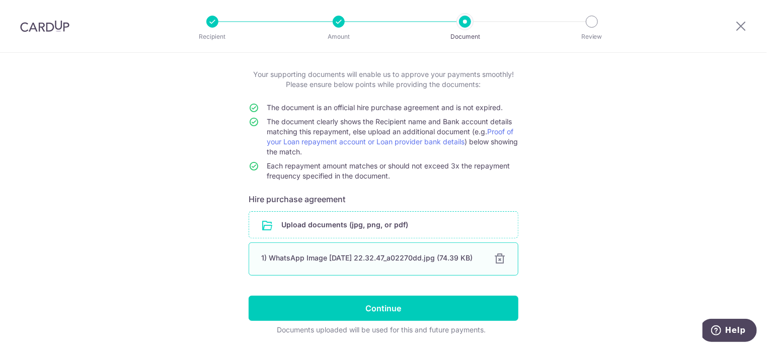
click at [404, 260] on div "1) WhatsApp Image 2025-09-08 at 22.32.47_a02270dd.jpg (74.39 KB)" at bounding box center [371, 258] width 221 height 10
click at [420, 263] on div "1) WhatsApp Image 2025-09-08 at 22.32.47_a02270dd.jpg (74.39 KB)" at bounding box center [371, 258] width 221 height 10
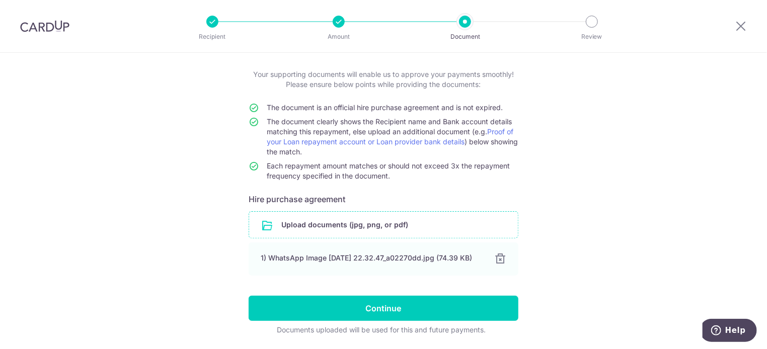
click at [720, 180] on div "Help us verify your payment Your supporting documents will enable us to approve…" at bounding box center [383, 193] width 767 height 380
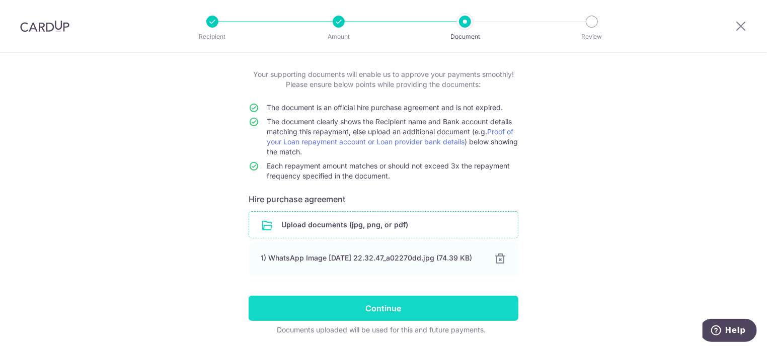
click at [401, 313] on input "Continue" at bounding box center [384, 308] width 270 height 25
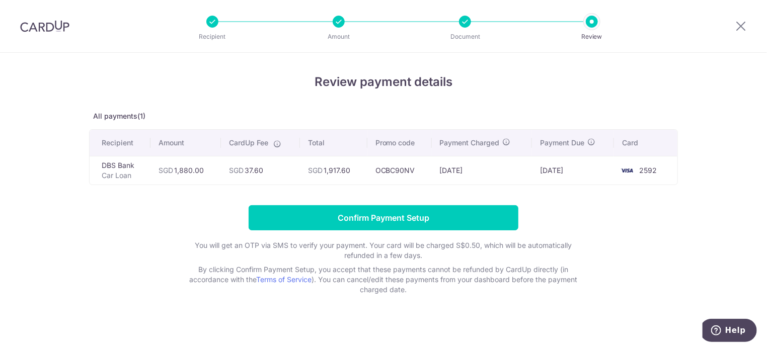
click at [194, 213] on form "Confirm Payment Setup You will get an OTP via SMS to verify your payment. Your …" at bounding box center [383, 250] width 589 height 90
drag, startPoint x: 364, startPoint y: 188, endPoint x: 396, endPoint y: 188, distance: 32.2
click at [366, 188] on div "Review payment details All payments(1) Recipient Amount CardUp Fee Total Promo …" at bounding box center [383, 184] width 589 height 222
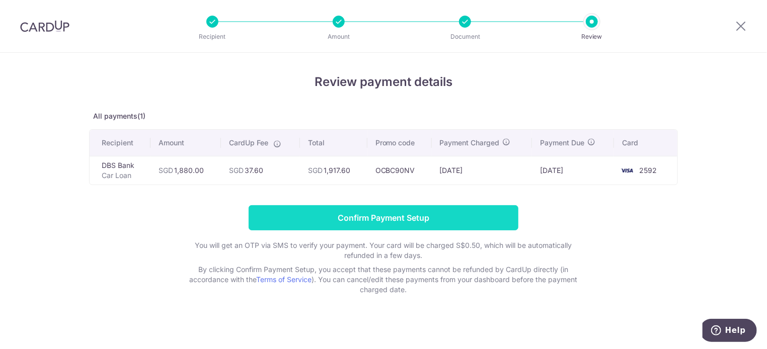
click at [457, 219] on input "Confirm Payment Setup" at bounding box center [384, 217] width 270 height 25
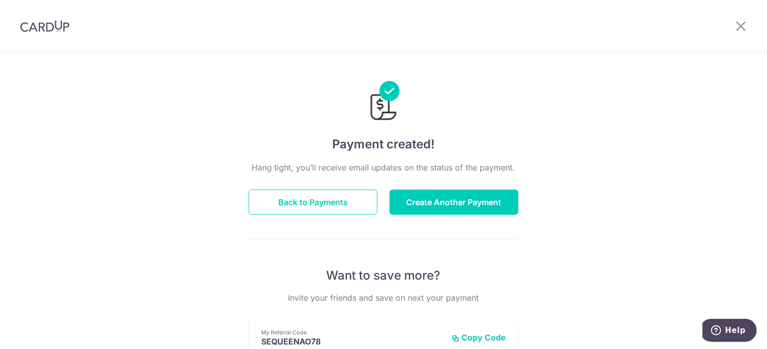
drag, startPoint x: 555, startPoint y: 126, endPoint x: 555, endPoint y: 131, distance: 5.5
click at [555, 131] on div "Payment created! Hang tight, you’ll receive email updates on the status of the …" at bounding box center [383, 322] width 767 height 538
click at [361, 199] on button "Back to Payments" at bounding box center [313, 202] width 129 height 25
